Goal: Navigation & Orientation: Go to known website

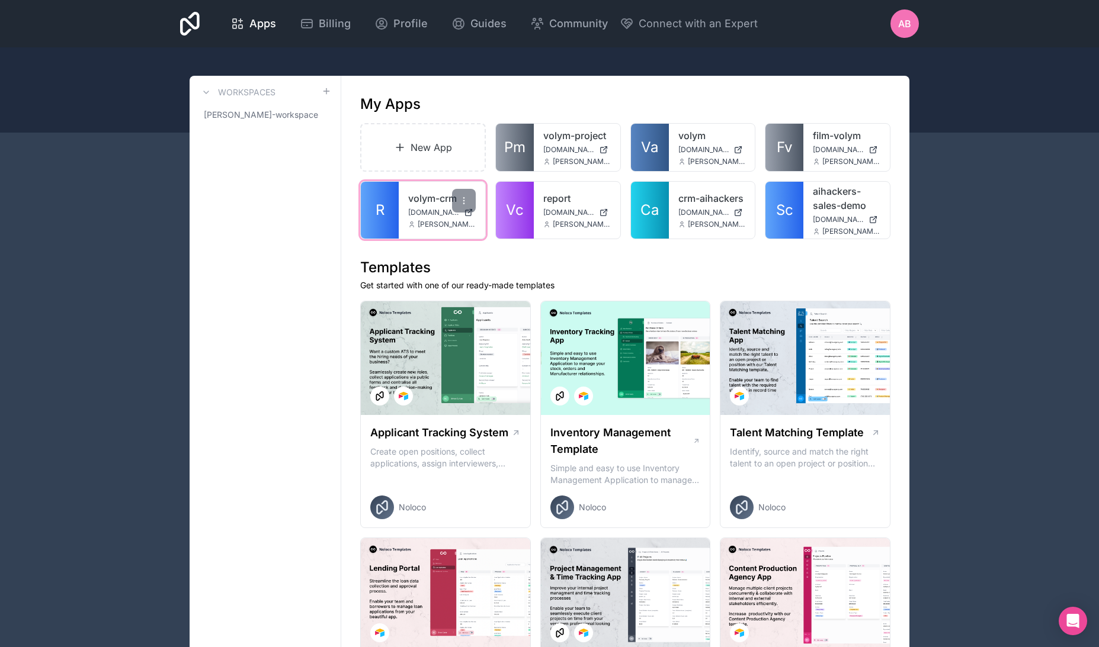
click at [423, 215] on span "[DOMAIN_NAME]" at bounding box center [433, 212] width 51 height 9
click at [250, 111] on span "[PERSON_NAME]-workspace" at bounding box center [258, 115] width 108 height 12
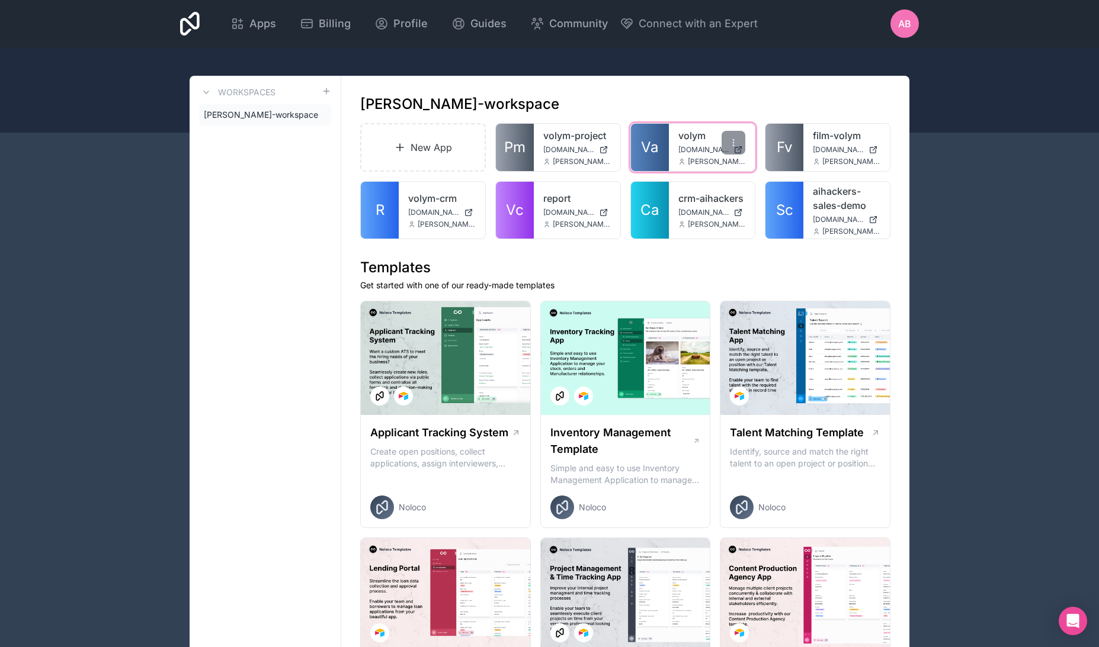
click at [670, 141] on div "volym [DOMAIN_NAME] [EMAIL_ADDRESS][DOMAIN_NAME]" at bounding box center [712, 147] width 86 height 47
click at [695, 148] on span "[DOMAIN_NAME]" at bounding box center [703, 149] width 51 height 9
click at [434, 229] on div "volym-crm [DOMAIN_NAME] [EMAIL_ADDRESS][DOMAIN_NAME]" at bounding box center [442, 210] width 86 height 57
click at [428, 201] on link "volym-crm" at bounding box center [442, 198] width 68 height 14
